Goal: Information Seeking & Learning: Learn about a topic

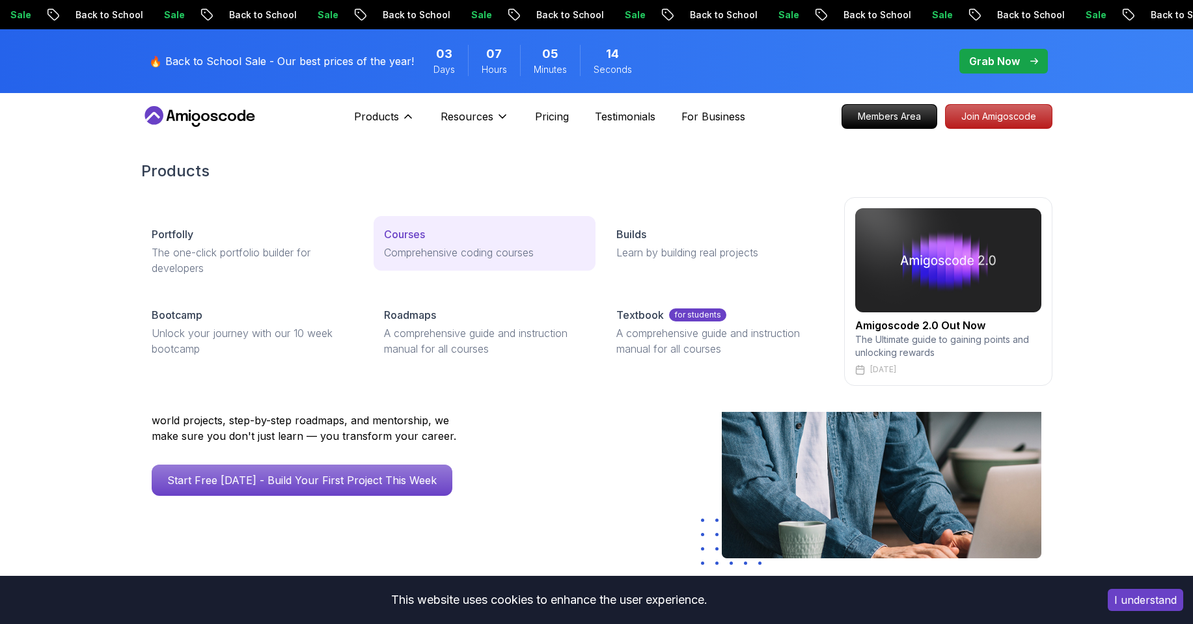
click at [398, 232] on p "Courses" at bounding box center [404, 234] width 41 height 16
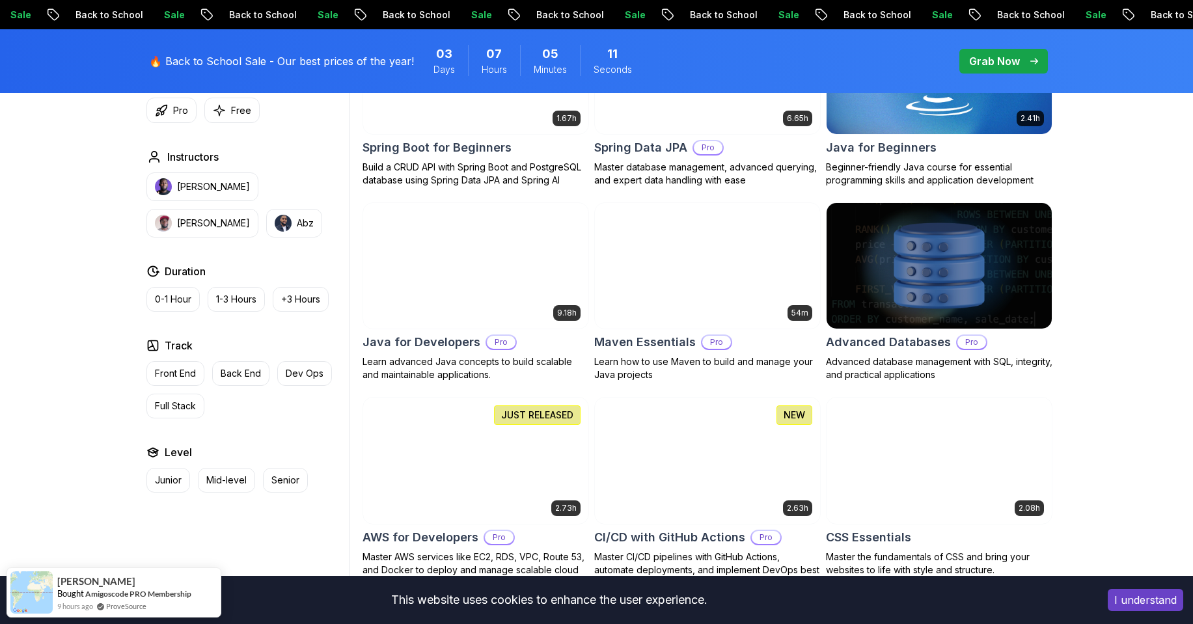
scroll to position [937, 0]
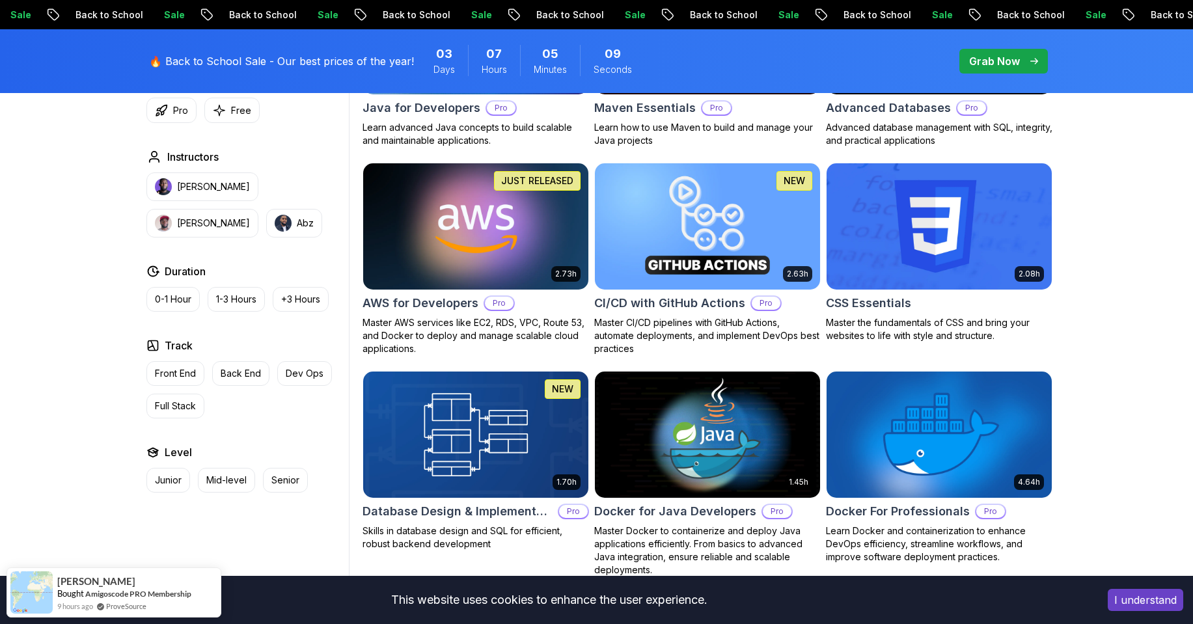
click at [435, 266] on img at bounding box center [475, 226] width 236 height 132
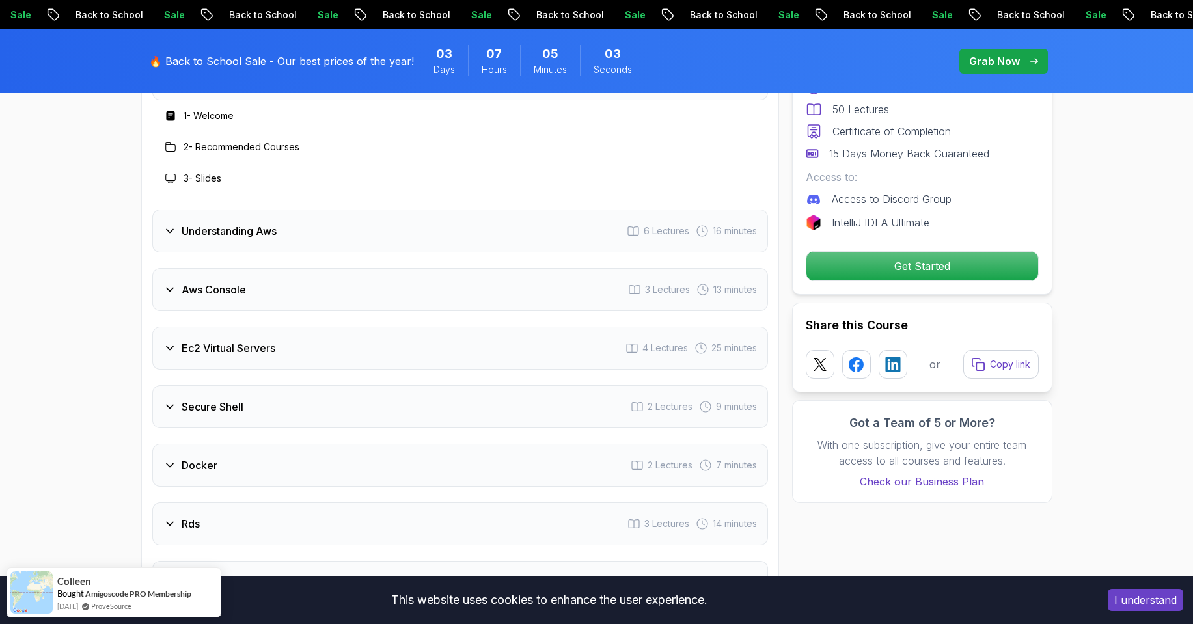
scroll to position [1718, 0]
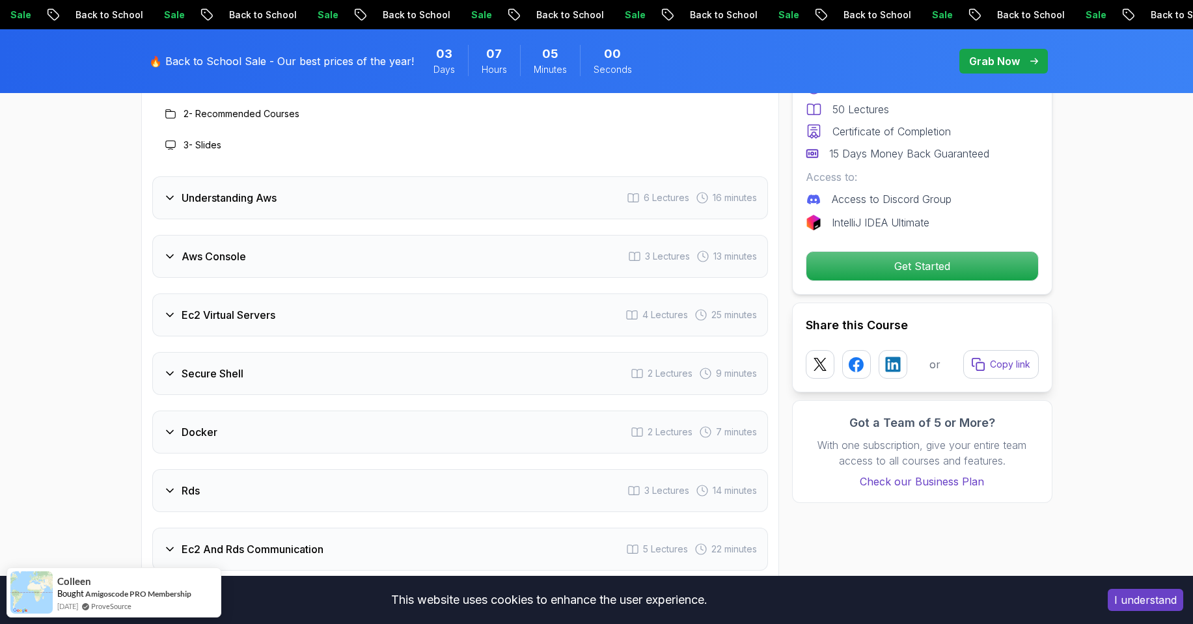
click at [386, 308] on div "Ec2 Virtual Servers 4 Lectures 25 minutes" at bounding box center [460, 314] width 616 height 43
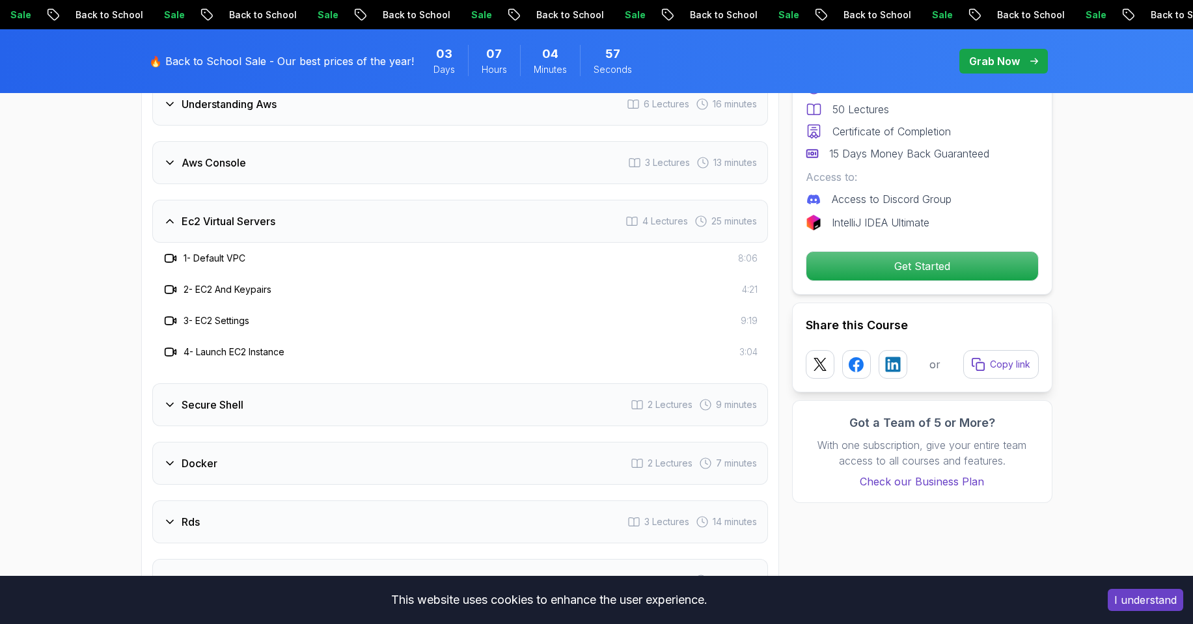
click at [380, 231] on div "Ec2 Virtual Servers 4 Lectures 25 minutes" at bounding box center [460, 221] width 616 height 43
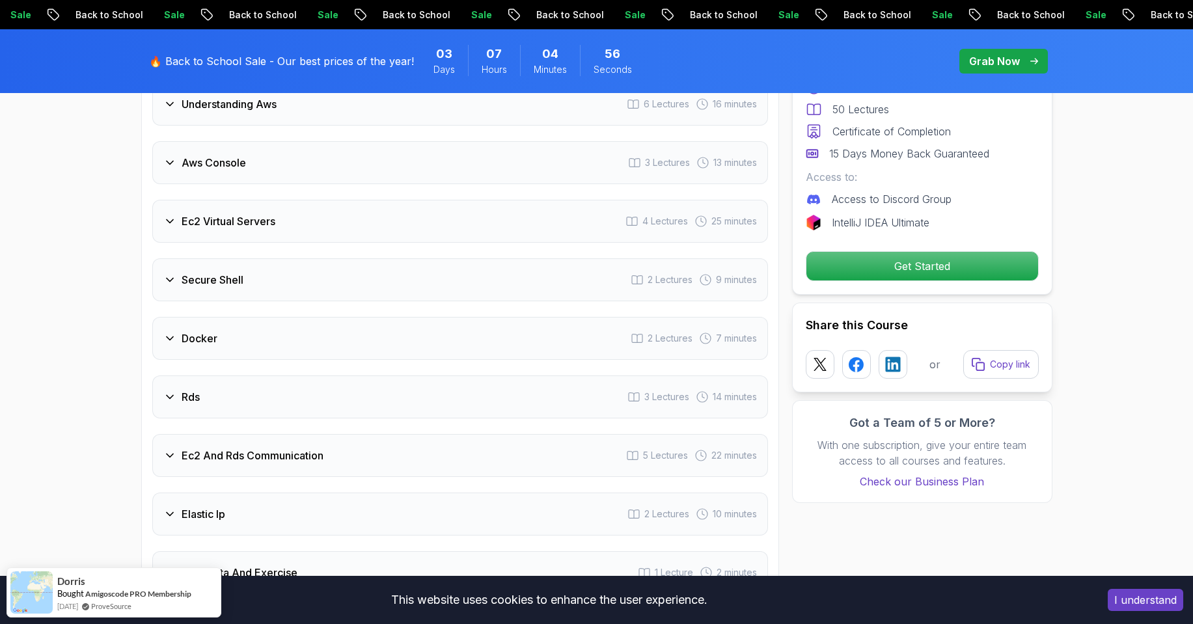
click at [364, 281] on div "Secure Shell 2 Lectures 9 minutes" at bounding box center [460, 279] width 616 height 43
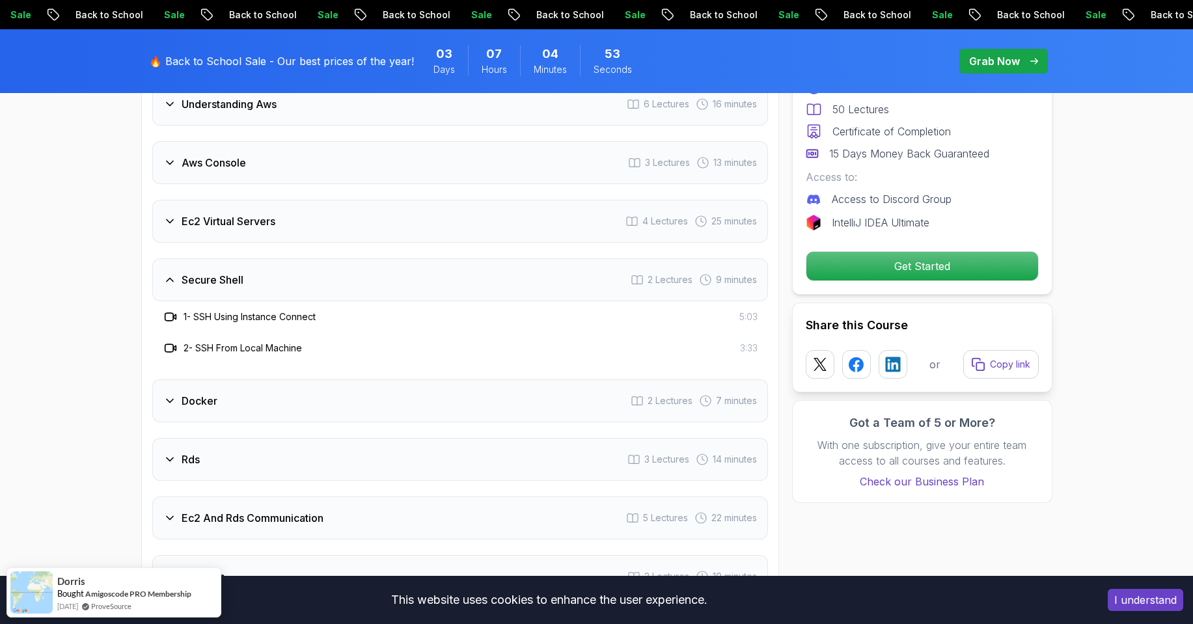
click at [364, 281] on div "Secure Shell 2 Lectures 9 minutes" at bounding box center [460, 279] width 616 height 43
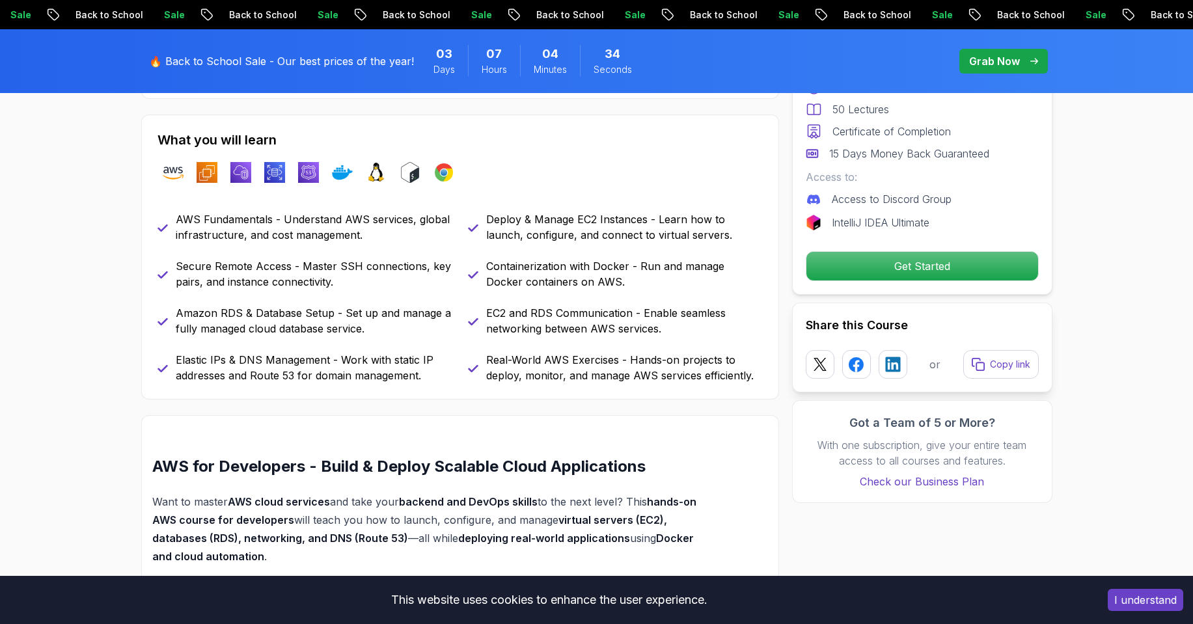
scroll to position [468, 0]
